Goal: Information Seeking & Learning: Check status

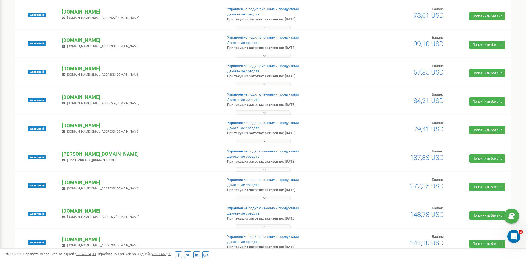
scroll to position [249, 0]
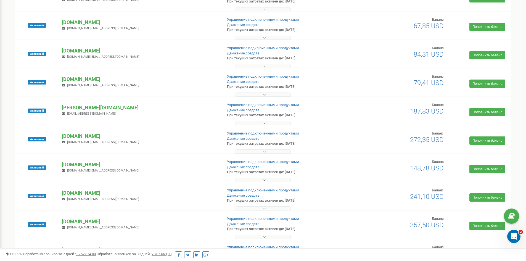
click at [12, 108] on div "Проекты Новый проект Все проекты Активные Непродленные Архивные Новые Тестовый …" at bounding box center [263, 90] width 504 height 622
click at [85, 193] on p "[DOMAIN_NAME]" at bounding box center [140, 193] width 156 height 7
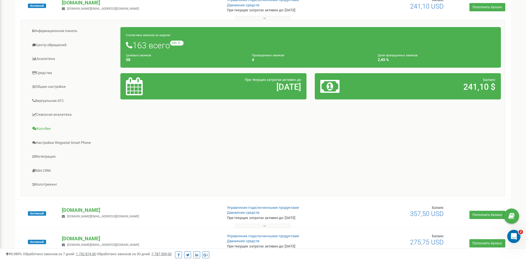
scroll to position [415, 0]
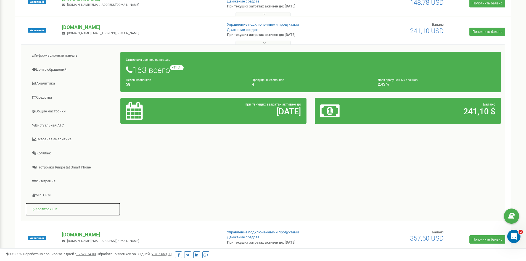
click at [47, 209] on link "Коллтрекинг" at bounding box center [73, 210] width 96 height 14
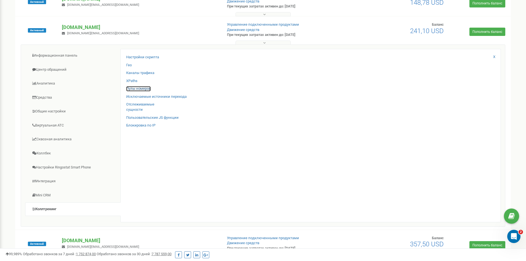
click at [143, 89] on link "Пулы номеров" at bounding box center [138, 88] width 25 height 5
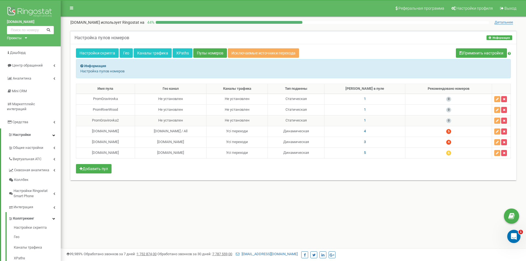
click at [366, 121] on span "1" at bounding box center [365, 120] width 2 height 4
drag, startPoint x: 329, startPoint y: 109, endPoint x: 302, endPoint y: 110, distance: 26.5
click at [302, 110] on label "380508615157" at bounding box center [315, 110] width 27 height 6
copy label "380508615157"
click at [281, 68] on div "Информация Настройка пулов номеров" at bounding box center [293, 68] width 435 height 19
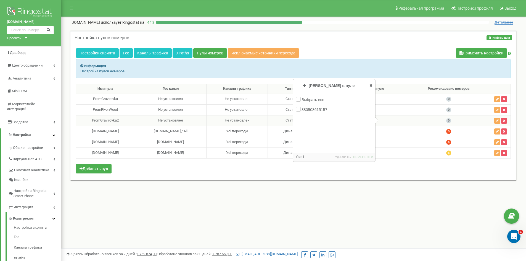
click at [372, 86] on icon at bounding box center [371, 85] width 3 height 4
click at [366, 99] on span "1" at bounding box center [365, 99] width 2 height 4
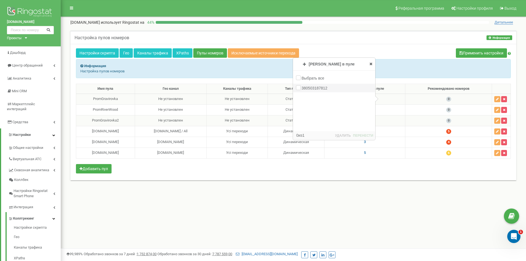
drag, startPoint x: 302, startPoint y: 87, endPoint x: 332, endPoint y: 89, distance: 30.7
click at [332, 89] on div "380503187812" at bounding box center [334, 88] width 82 height 9
copy label "380503187812"
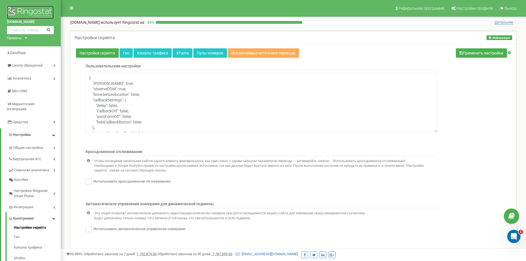
click at [31, 10] on img at bounding box center [30, 13] width 47 height 14
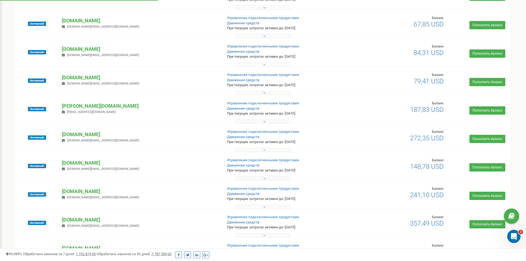
scroll to position [276, 0]
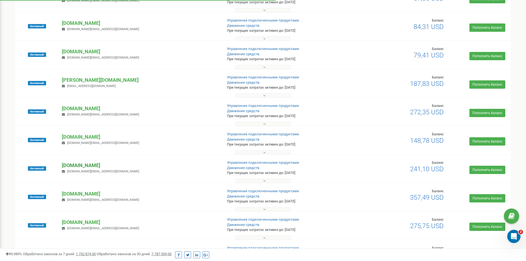
click at [86, 167] on p "[DOMAIN_NAME]" at bounding box center [140, 165] width 156 height 7
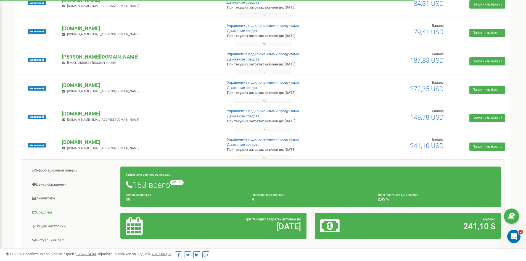
scroll to position [332, 0]
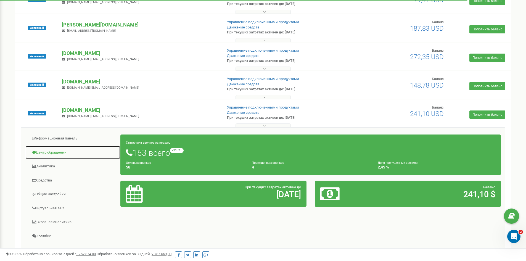
click at [50, 152] on link "Центр обращений" at bounding box center [73, 153] width 96 height 14
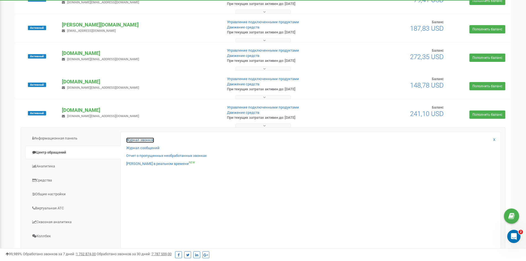
click at [151, 138] on link "Журнал звонков" at bounding box center [140, 140] width 28 height 5
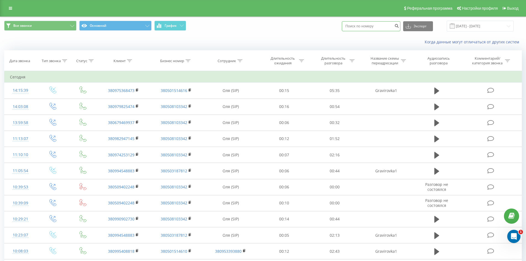
click at [364, 27] on input at bounding box center [371, 26] width 59 height 10
paste input "380508615157"
type input "380508615157"
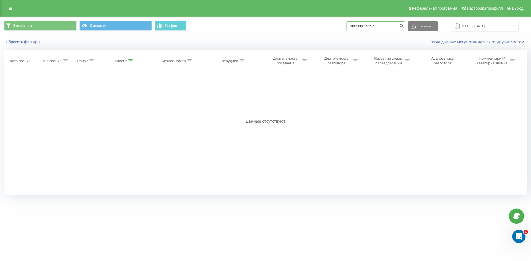
drag, startPoint x: 383, startPoint y: 25, endPoint x: 350, endPoint y: 25, distance: 33.4
click at [350, 25] on div "Все звонки Основной График 380508615157 Экспорт .csv .xls .xlsx 21.05.2025 - 21…" at bounding box center [265, 26] width 522 height 11
paste input "3187812"
type input "380503187812"
click at [385, 27] on input "380503187812" at bounding box center [375, 26] width 59 height 10
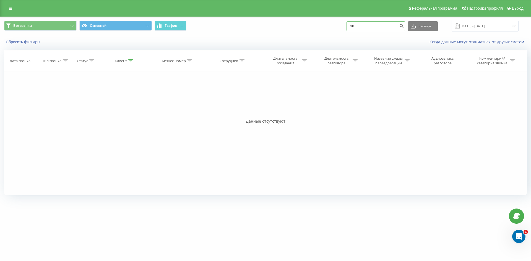
type input "3"
click at [273, 25] on div "Все звонки Основной График Экспорт .csv .xls .xlsx [DATE] - [DATE]" at bounding box center [265, 26] width 522 height 11
click at [11, 7] on icon at bounding box center [10, 8] width 3 height 4
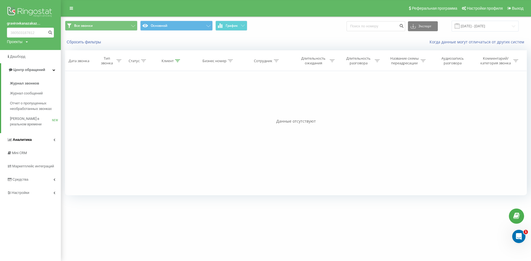
click at [37, 139] on link "Аналитика" at bounding box center [30, 139] width 61 height 13
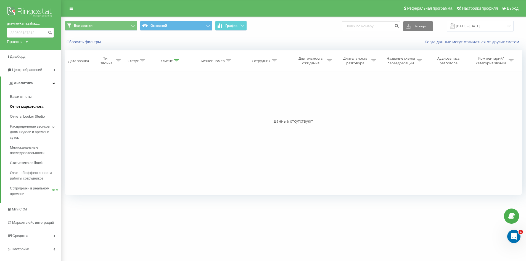
click at [30, 107] on span "Отчет маркетолога" at bounding box center [26, 107] width 33 height 6
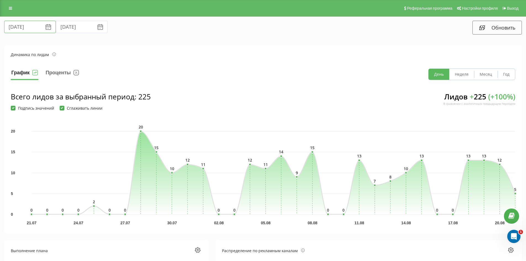
click at [27, 27] on input "[DATE]" at bounding box center [30, 27] width 52 height 12
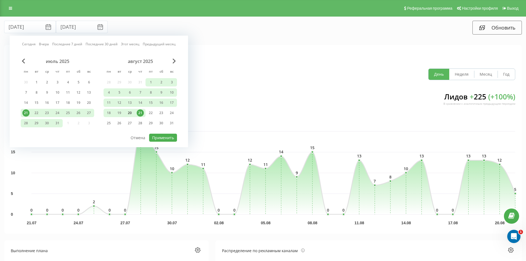
click at [129, 113] on div "20" at bounding box center [129, 112] width 7 height 7
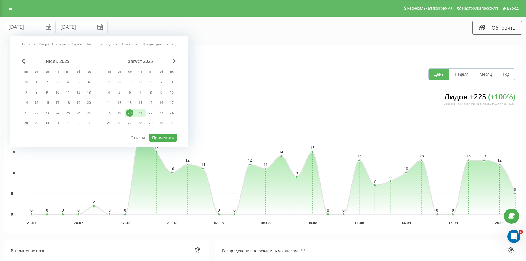
click at [141, 112] on div "21" at bounding box center [140, 112] width 7 height 7
click at [161, 135] on button "Применить" at bounding box center [163, 138] width 28 height 8
type input "20.08.2025"
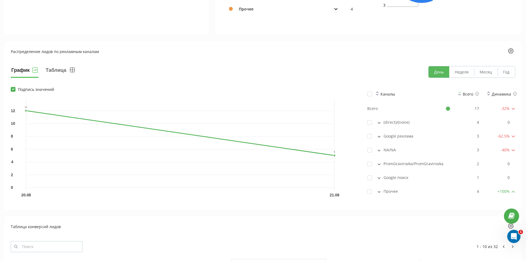
scroll to position [359, 0]
click at [380, 124] on icon at bounding box center [379, 124] width 2 height 1
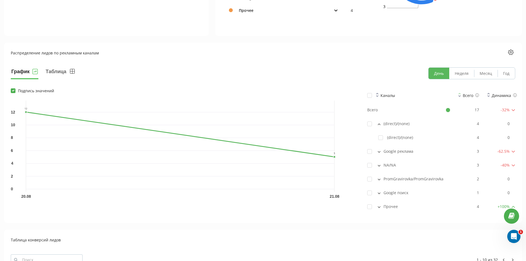
click at [380, 207] on icon at bounding box center [379, 207] width 2 height 1
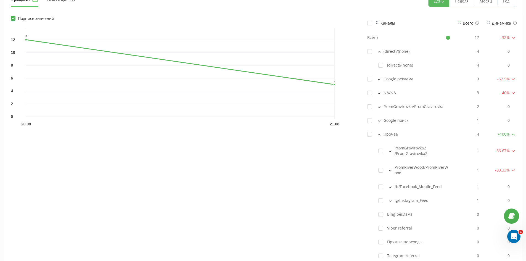
scroll to position [415, 0]
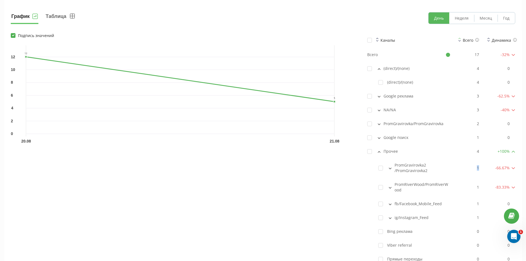
click at [477, 168] on div "1" at bounding box center [469, 168] width 21 height 6
click at [478, 187] on div "1" at bounding box center [469, 188] width 21 height 6
click at [378, 126] on button at bounding box center [379, 123] width 6 height 5
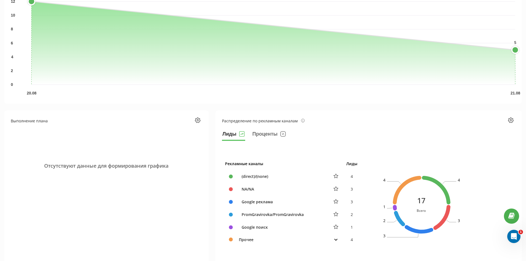
scroll to position [0, 0]
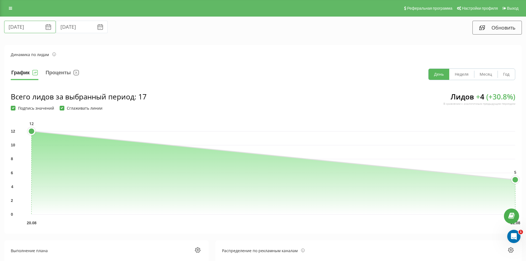
click at [21, 26] on input "20.08.2025" at bounding box center [30, 27] width 52 height 12
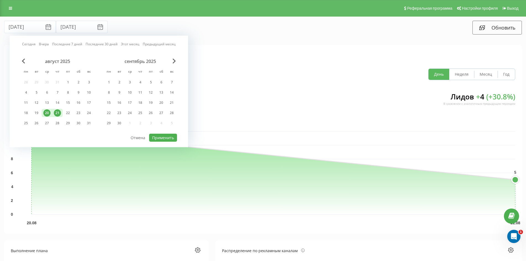
click at [46, 114] on div "20" at bounding box center [46, 112] width 7 height 7
click at [162, 139] on button "Применить" at bounding box center [163, 138] width 28 height 8
type input "20.08.2025"
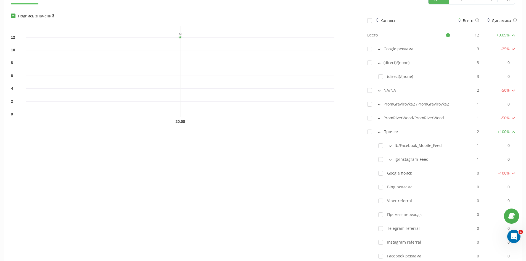
scroll to position [442, 0]
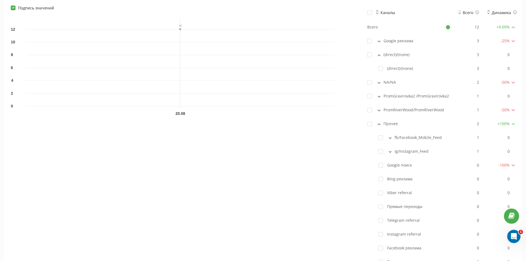
click at [380, 96] on icon at bounding box center [379, 97] width 3 height 2
click at [379, 125] on button at bounding box center [379, 123] width 6 height 5
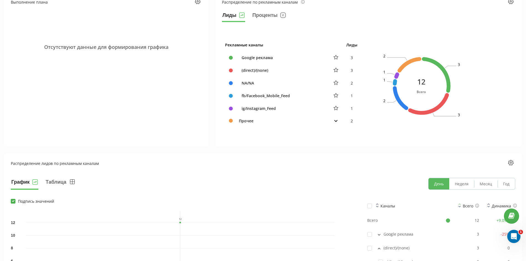
scroll to position [387, 0]
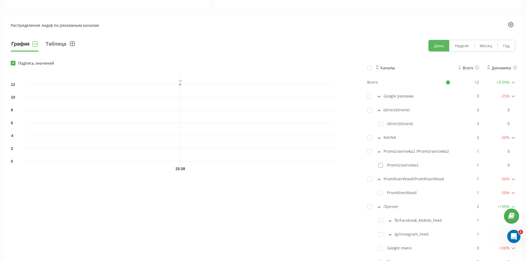
click at [380, 163] on label at bounding box center [381, 163] width 5 height 0
checkbox input "true"
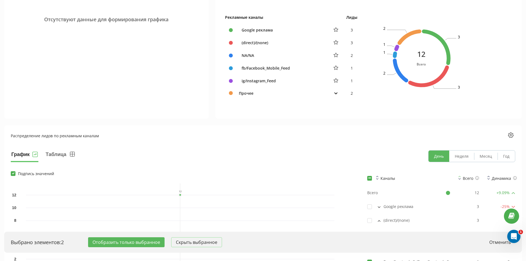
scroll to position [415, 0]
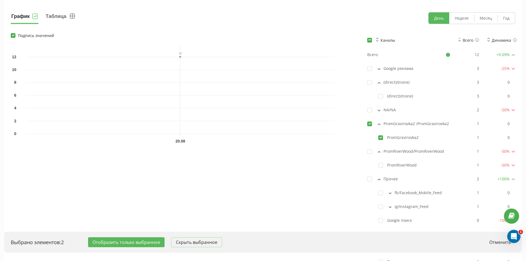
click at [382, 135] on label at bounding box center [381, 135] width 5 height 0
checkbox input "false"
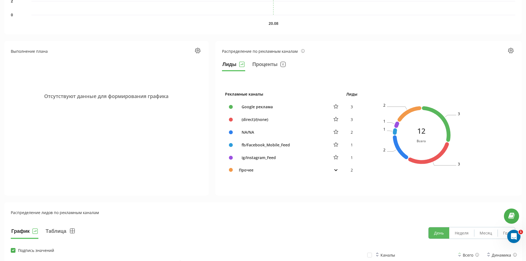
scroll to position [193, 0]
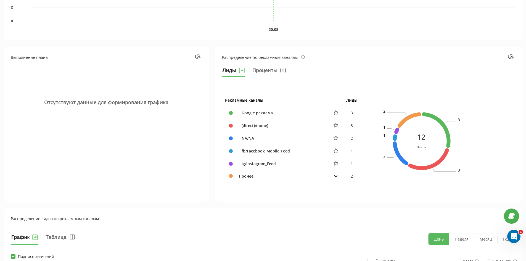
click at [337, 177] on icon at bounding box center [336, 176] width 3 height 2
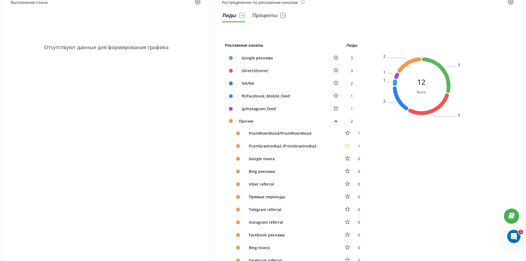
scroll to position [249, 0]
click at [348, 133] on icon at bounding box center [347, 132] width 5 height 5
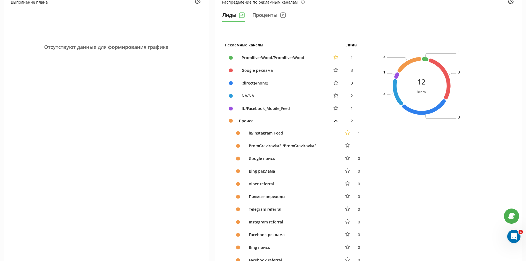
click at [348, 134] on icon at bounding box center [347, 132] width 5 height 4
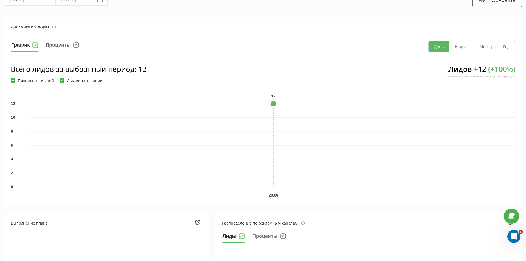
scroll to position [0, 0]
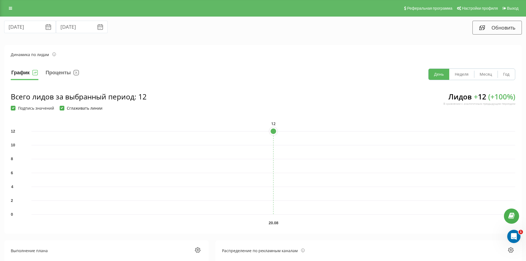
click at [62, 109] on label "Сглаживать линии" at bounding box center [81, 108] width 43 height 5
checkbox input "true"
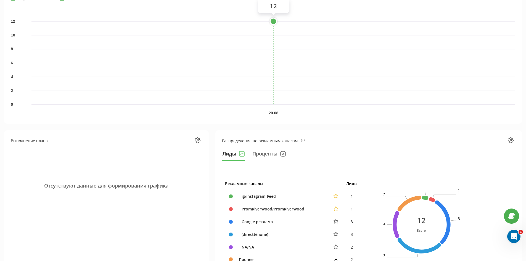
scroll to position [193, 0]
